Goal: Task Accomplishment & Management: Complete application form

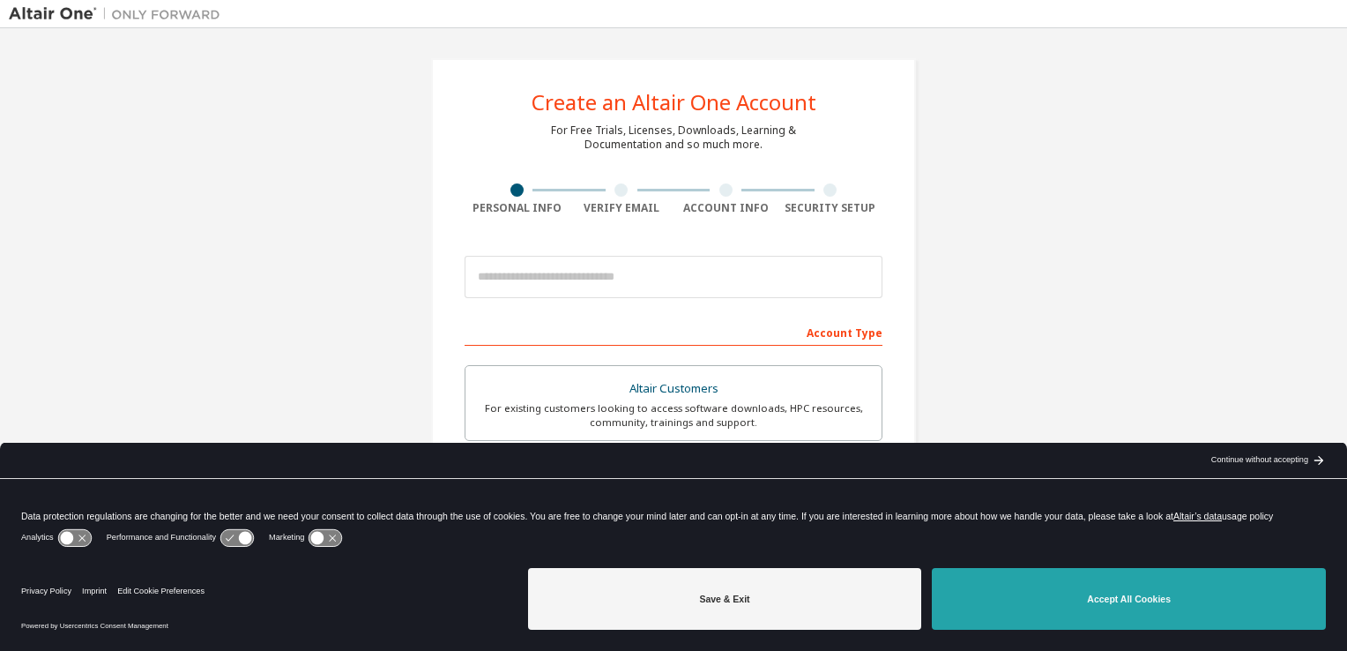
click at [1027, 603] on button "Accept All Cookies" at bounding box center [1129, 599] width 394 height 62
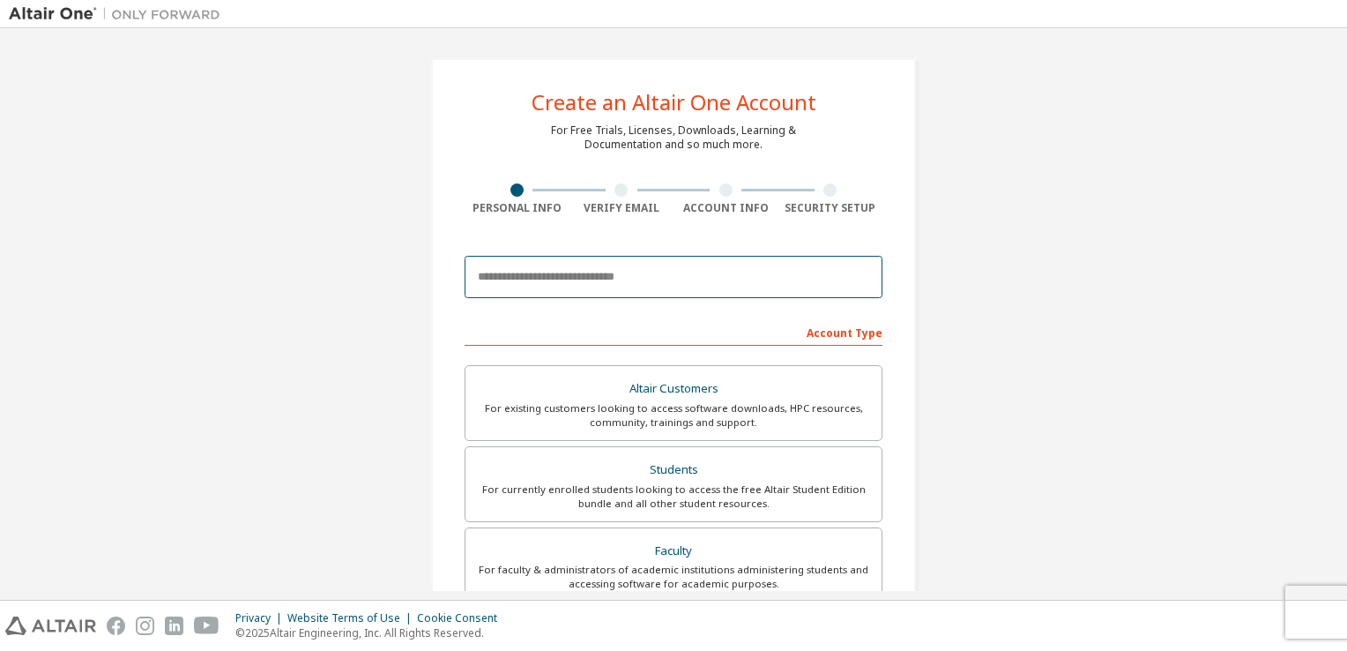
click at [656, 286] on input "email" at bounding box center [674, 277] width 418 height 42
type input "**********"
type input "****"
type input "*******"
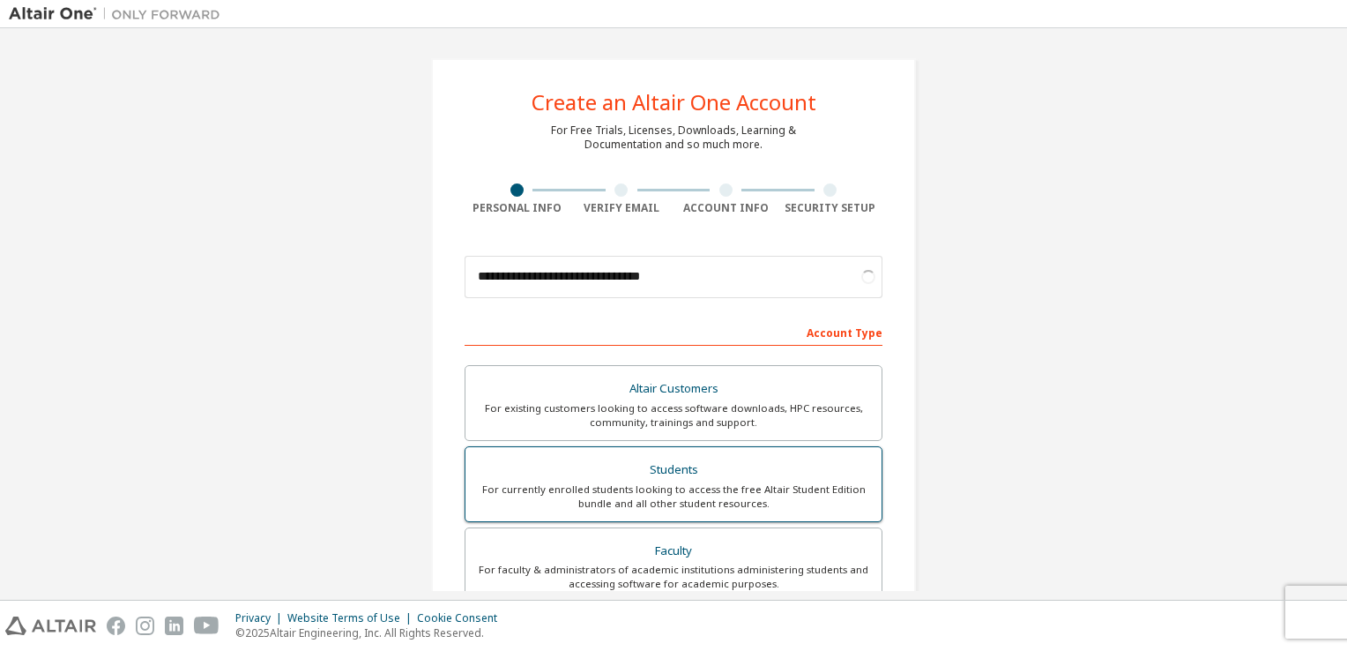
click at [599, 482] on div "For currently enrolled students looking to access the free Altair Student Editi…" at bounding box center [673, 496] width 395 height 28
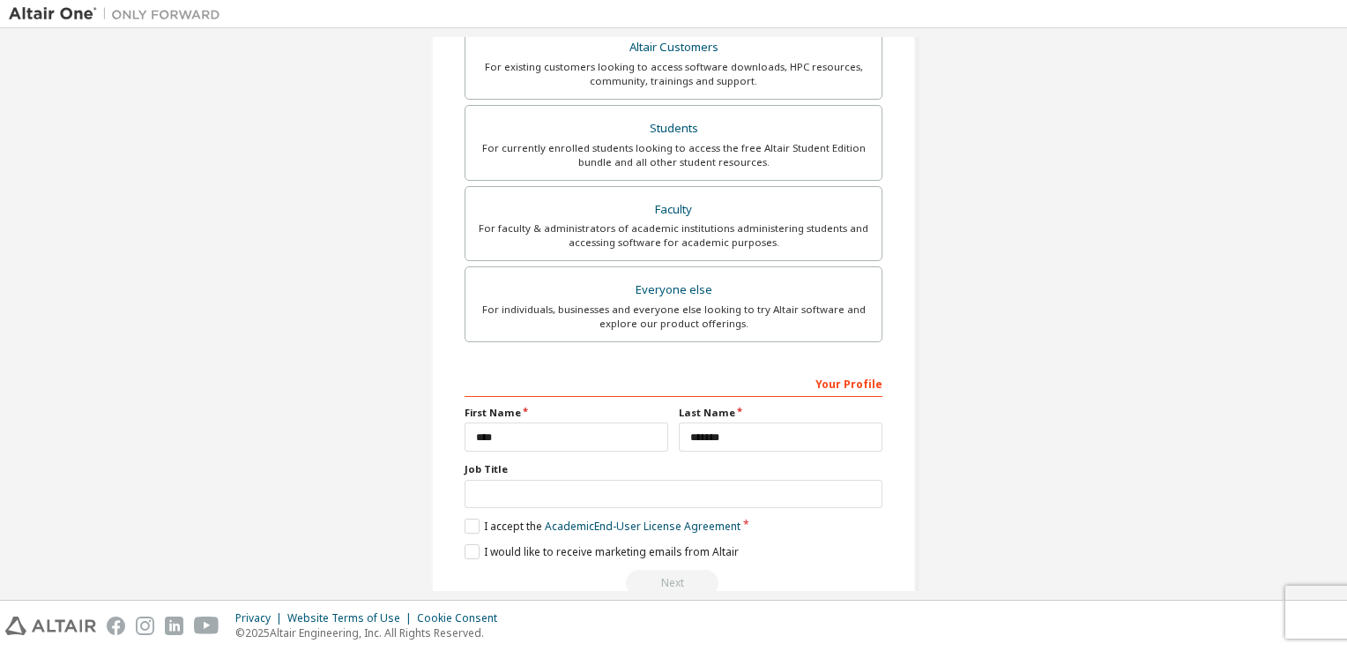
scroll to position [376, 0]
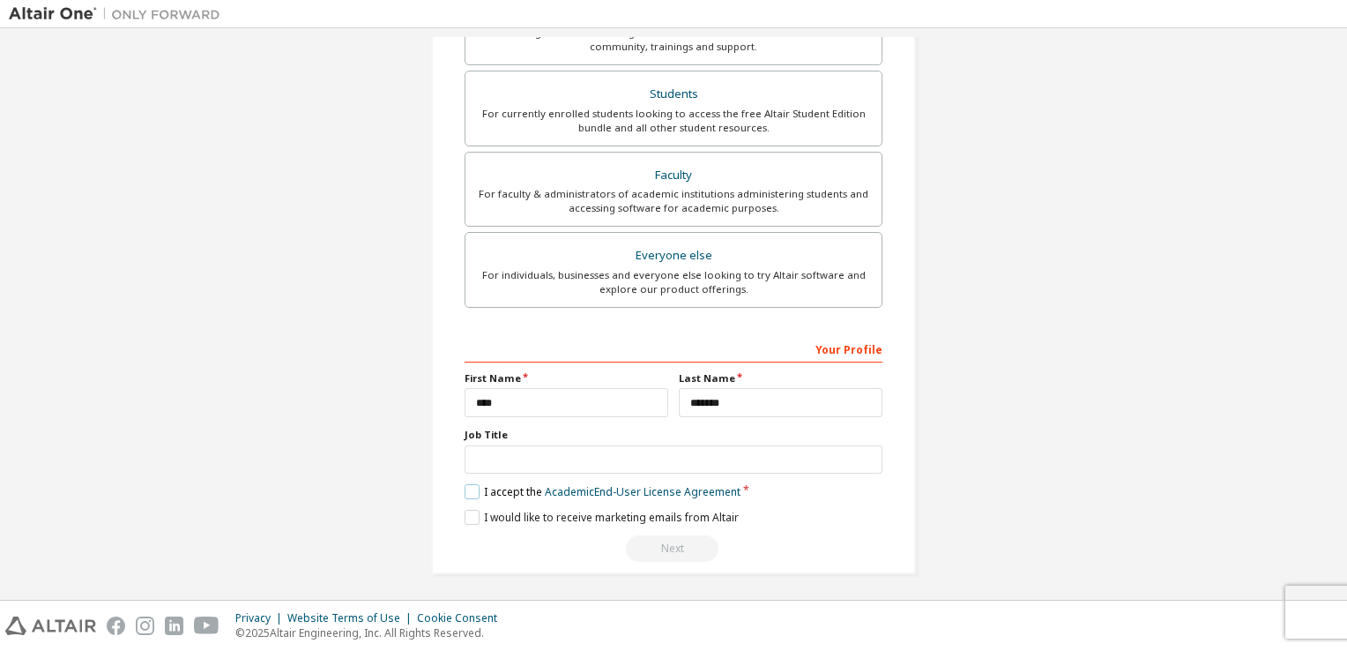
click at [470, 487] on label "I accept the Academic End-User License Agreement" at bounding box center [603, 491] width 276 height 15
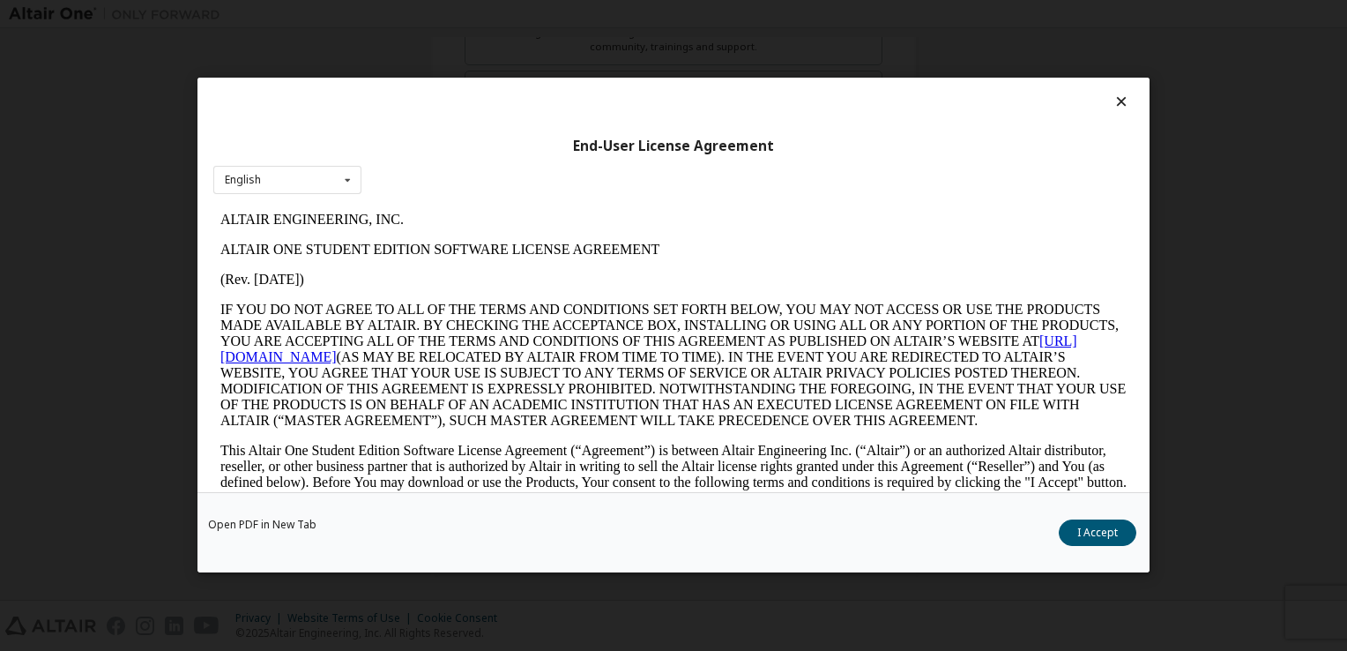
scroll to position [0, 0]
click at [1076, 533] on button "I Accept" at bounding box center [1098, 533] width 78 height 26
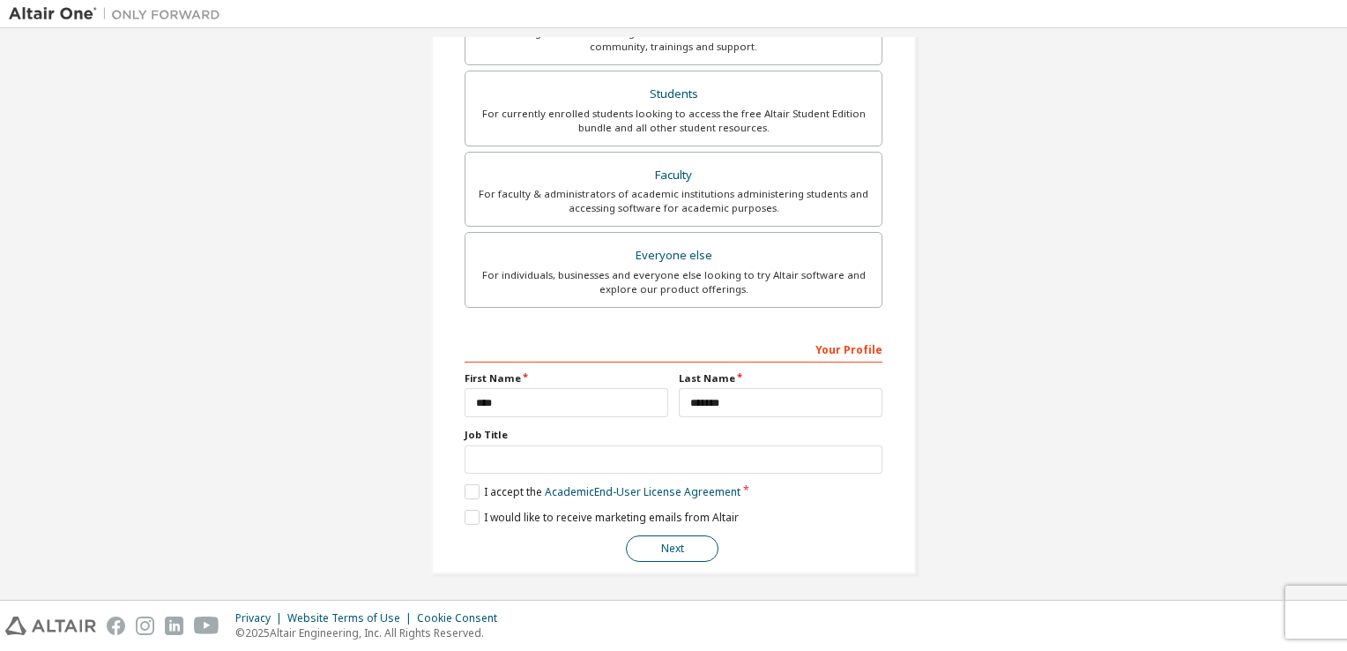
click at [656, 550] on button "Next" at bounding box center [672, 548] width 93 height 26
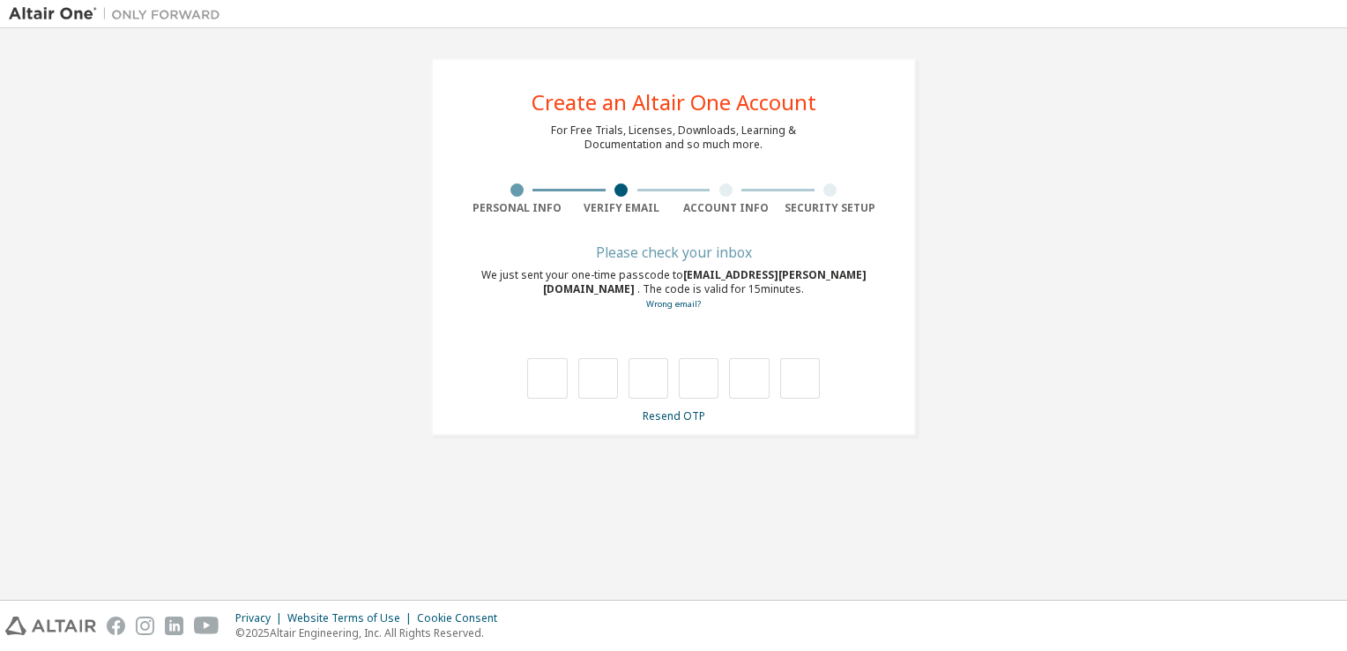
type input "*"
click at [652, 376] on input "text" at bounding box center [649, 378] width 40 height 41
type input "*"
click at [691, 381] on input "text" at bounding box center [699, 378] width 40 height 41
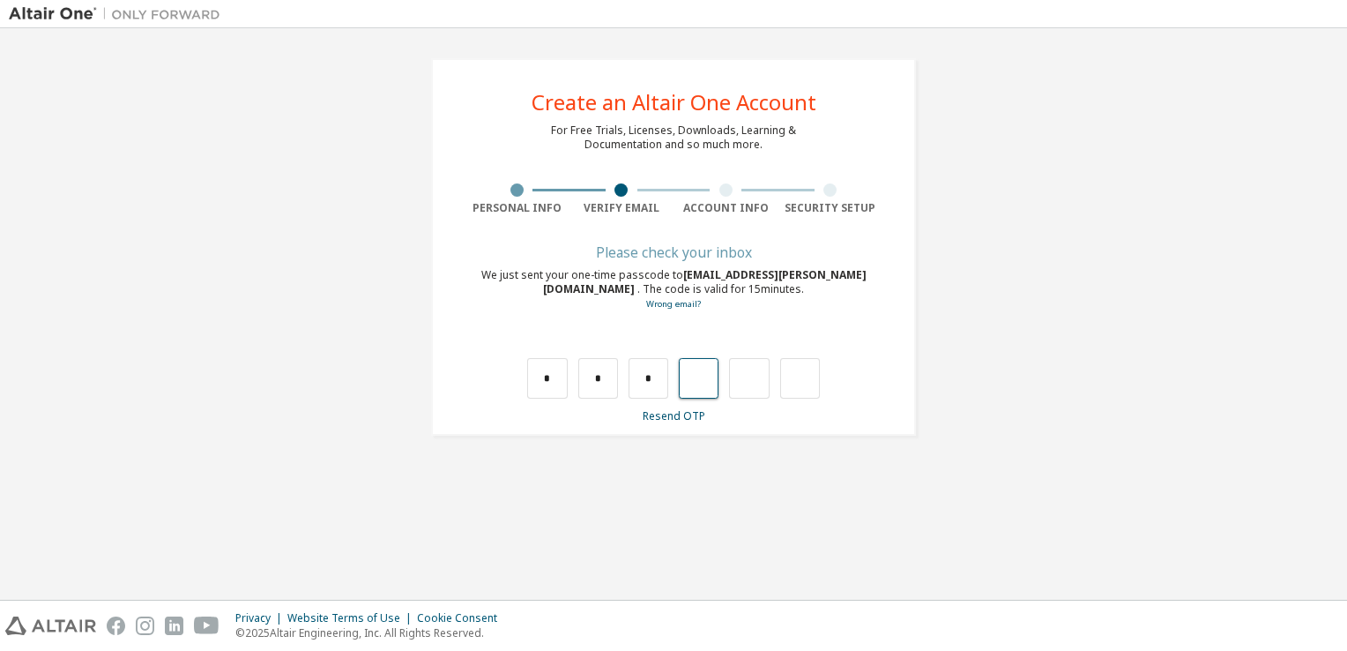
type input "*"
